Goal: Find specific page/section: Find specific page/section

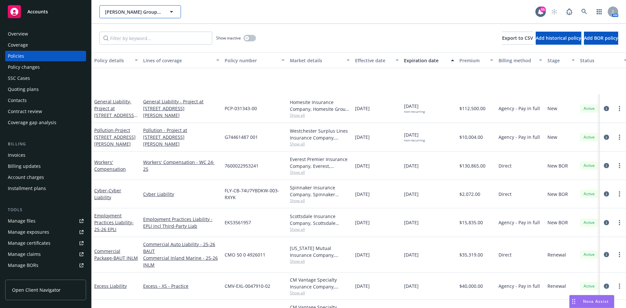
scroll to position [65, 0]
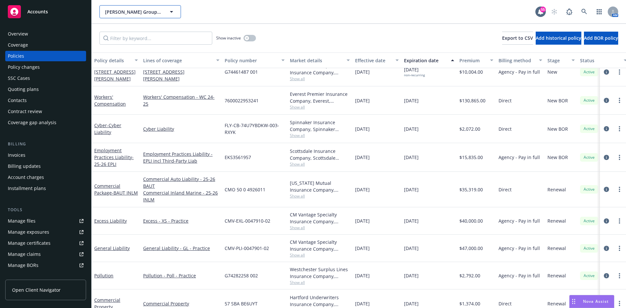
click at [119, 15] on span "[PERSON_NAME] Group, Inc.; [PERSON_NAME] Group Construction Company, Inc.; Cont…" at bounding box center [133, 11] width 56 height 7
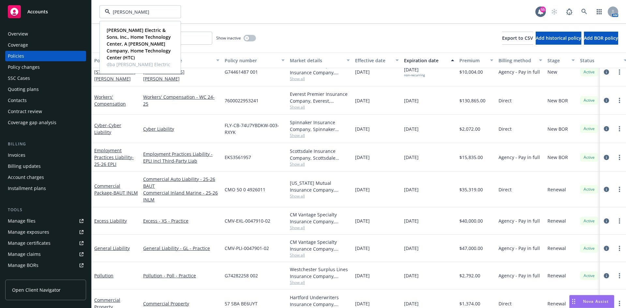
type input "[PERSON_NAME]"
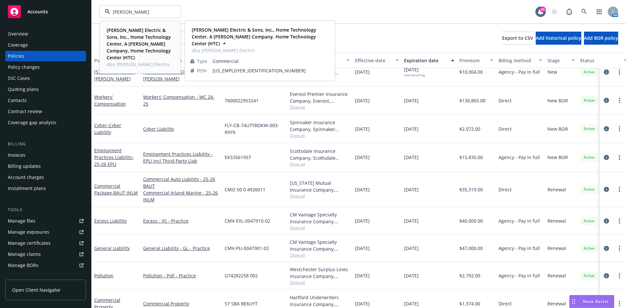
click at [134, 47] on strong "[PERSON_NAME] Electric & Sons, Inc., Home Technology Center, A [PERSON_NAME] Co…" at bounding box center [139, 44] width 64 height 34
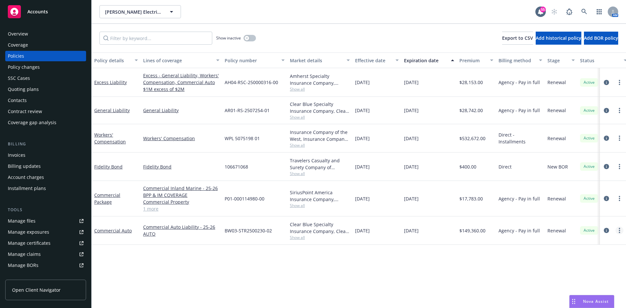
click at [617, 229] on link "more" at bounding box center [620, 231] width 8 height 8
drag, startPoint x: 580, startPoint y: 210, endPoint x: 614, endPoint y: 186, distance: 42.0
click at [580, 210] on link "Copy logging email" at bounding box center [587, 209] width 77 height 13
click at [155, 10] on span "[PERSON_NAME] Electric & Sons, Inc., Home Technology Center, A [PERSON_NAME] Co…" at bounding box center [133, 11] width 56 height 7
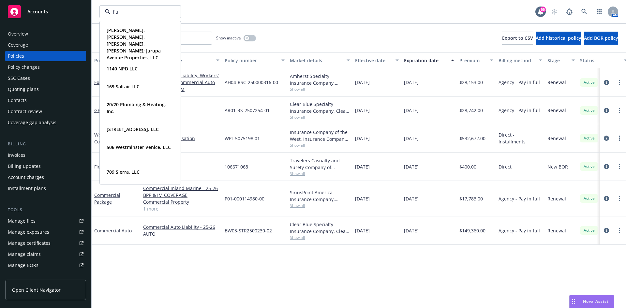
type input "fluid"
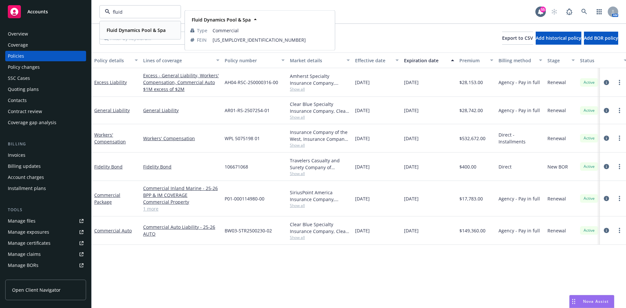
click at [135, 29] on strong "Fluid Dynamics Pool & Spa" at bounding box center [136, 30] width 59 height 6
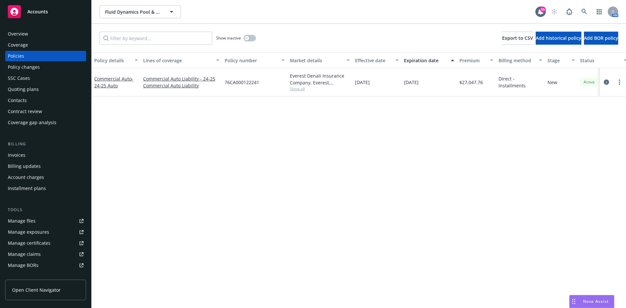
click at [44, 35] on div "Overview" at bounding box center [46, 34] width 76 height 10
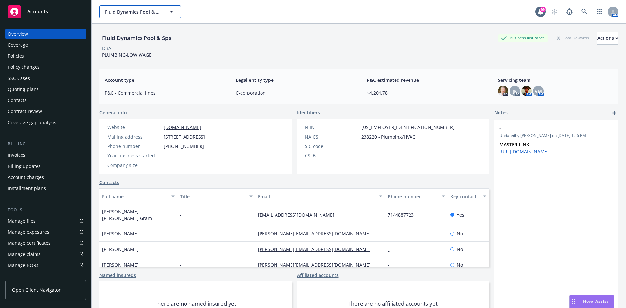
click at [131, 12] on span "Fluid Dynamics Pool & Spa" at bounding box center [133, 11] width 56 height 7
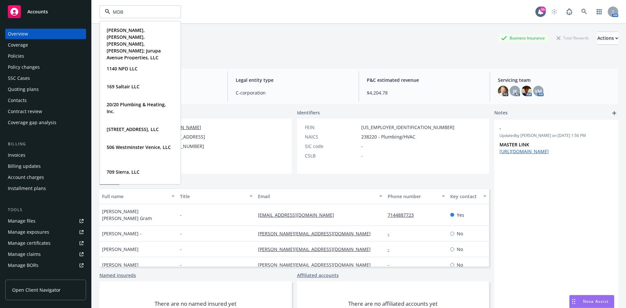
type input "MDB"
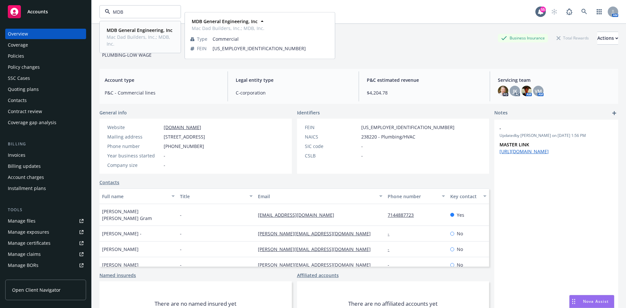
click at [129, 33] on strong "MDB General Engineering, Inc" at bounding box center [140, 30] width 66 height 6
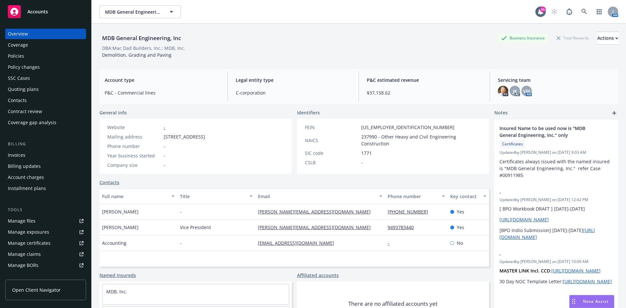
click at [37, 56] on div "Policies" at bounding box center [46, 56] width 76 height 10
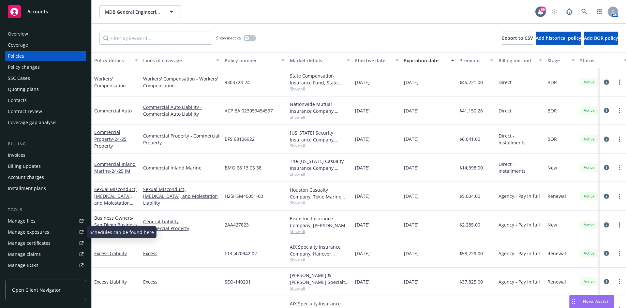
click at [37, 222] on link "Manage files" at bounding box center [45, 221] width 81 height 10
click at [34, 34] on div "Overview" at bounding box center [46, 34] width 76 height 10
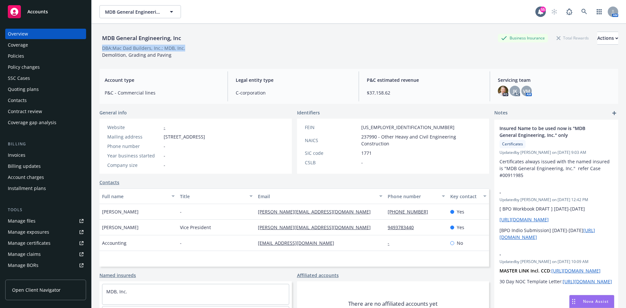
drag, startPoint x: 186, startPoint y: 49, endPoint x: 164, endPoint y: 53, distance: 22.2
click at [105, 50] on span "DBA: Mac Dad Builders, Inc.; MDB, Inc." at bounding box center [143, 48] width 88 height 7
drag, startPoint x: 171, startPoint y: 56, endPoint x: 101, endPoint y: 49, distance: 70.1
click at [101, 49] on div "MDB General Engineering, Inc Business Insurance Total Rewards Actions DBA: Mac …" at bounding box center [358, 45] width 519 height 27
copy div "DBA: Mac Dad Builders, Inc.; MDB, Inc. Demolition, Grading and Paving"
